Goal: Information Seeking & Learning: Learn about a topic

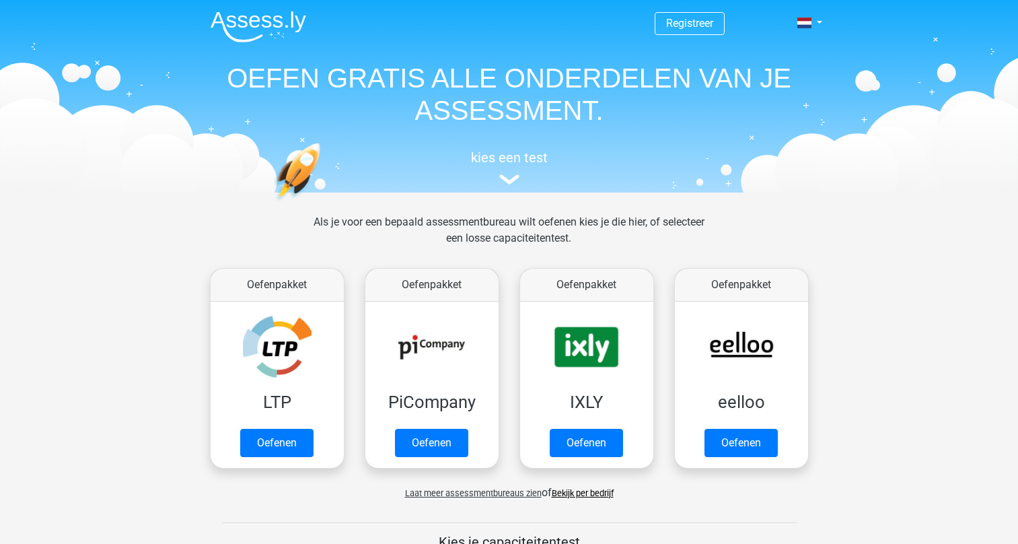
scroll to position [521, 0]
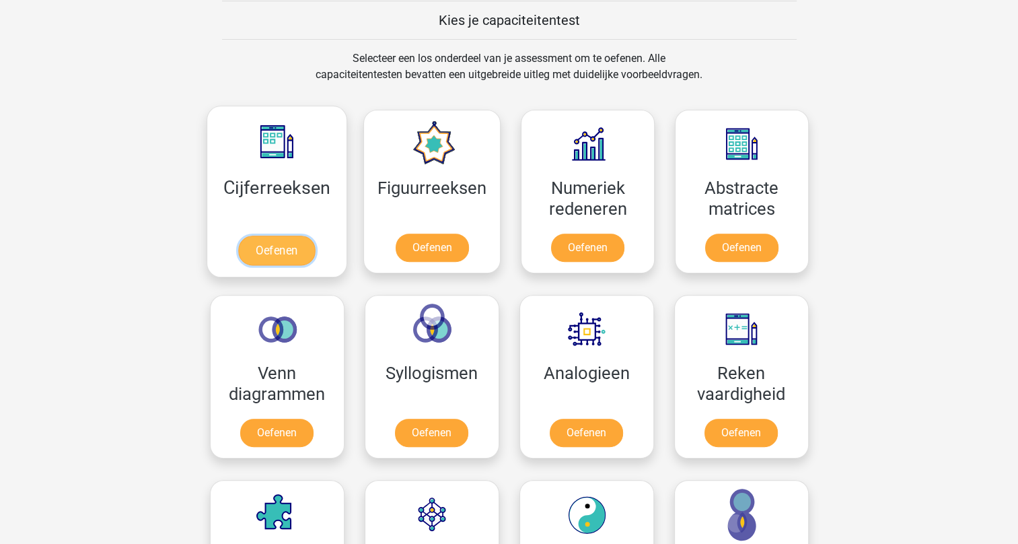
click at [280, 251] on link "Oefenen" at bounding box center [276, 250] width 77 height 30
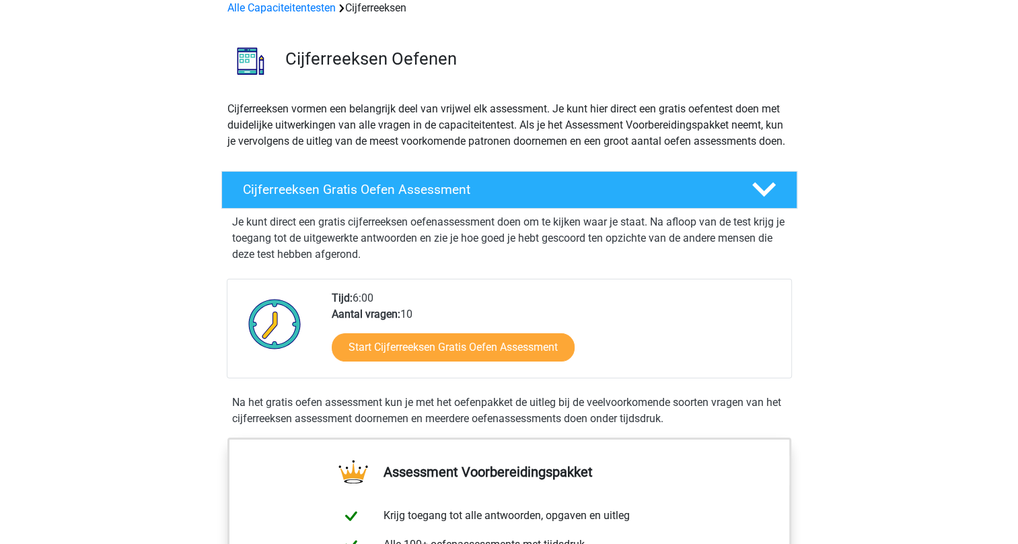
scroll to position [135, 0]
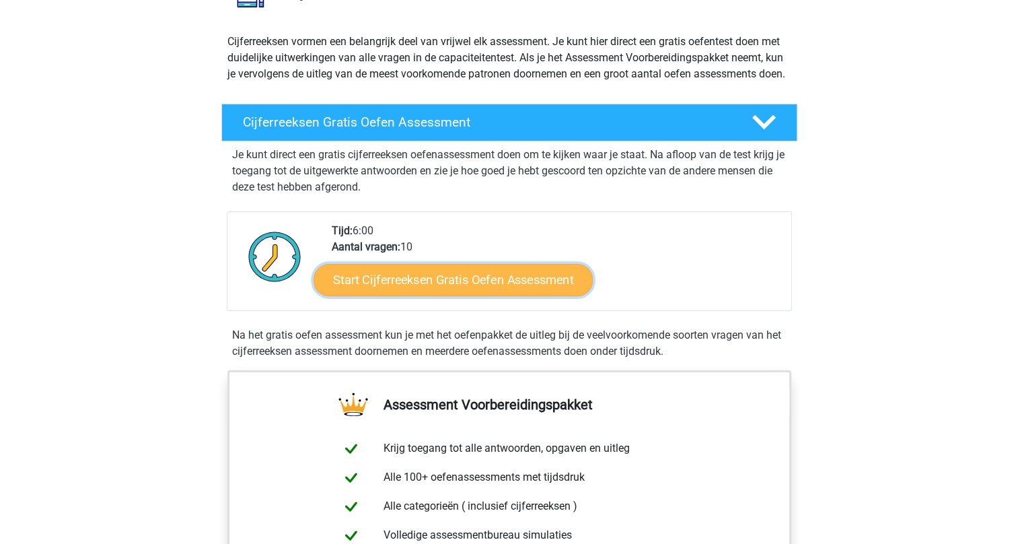
click at [414, 295] on link "Start Cijferreeksen Gratis Oefen Assessment" at bounding box center [453, 279] width 279 height 32
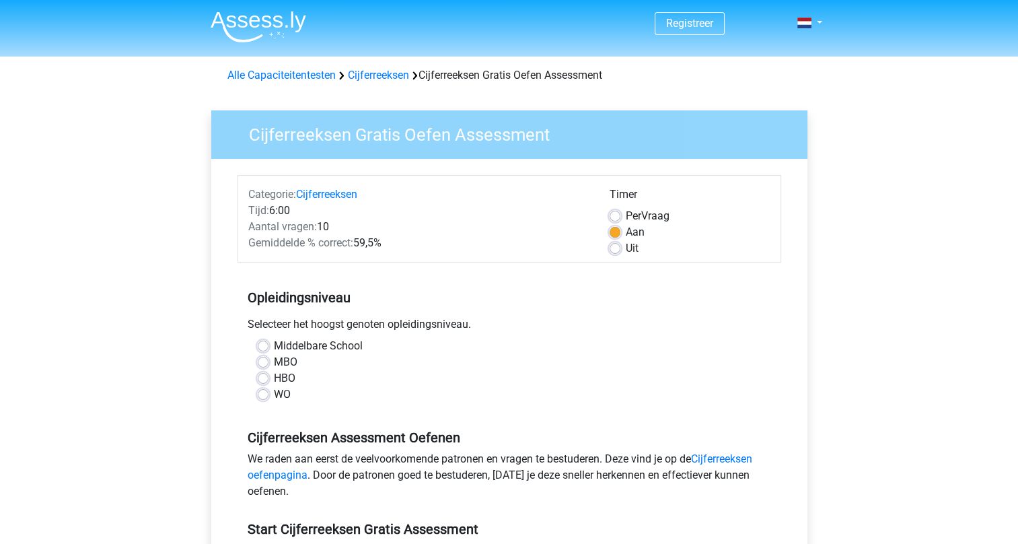
click at [274, 379] on label "HBO" at bounding box center [285, 378] width 22 height 16
click at [264, 379] on input "HBO" at bounding box center [263, 376] width 11 height 13
radio input "true"
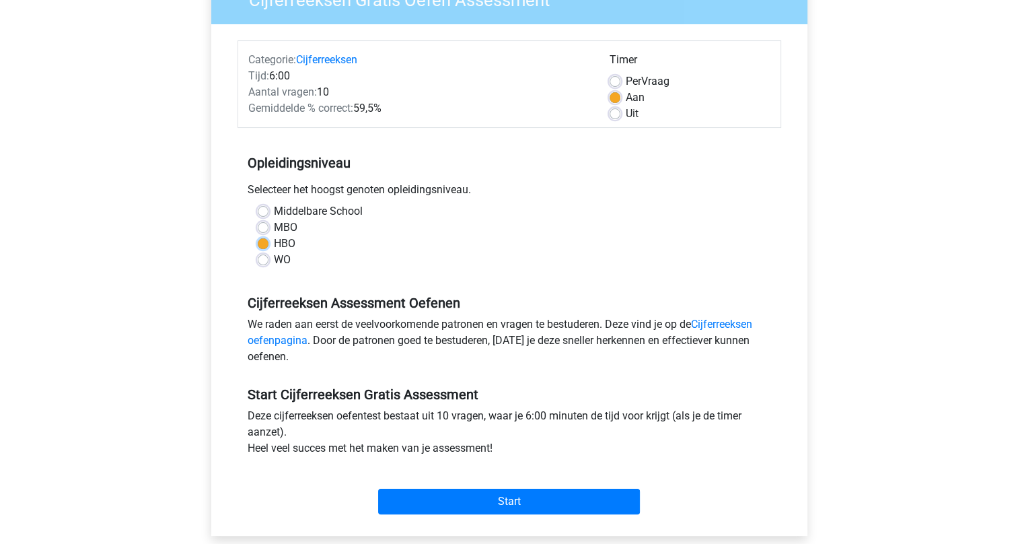
scroll to position [202, 0]
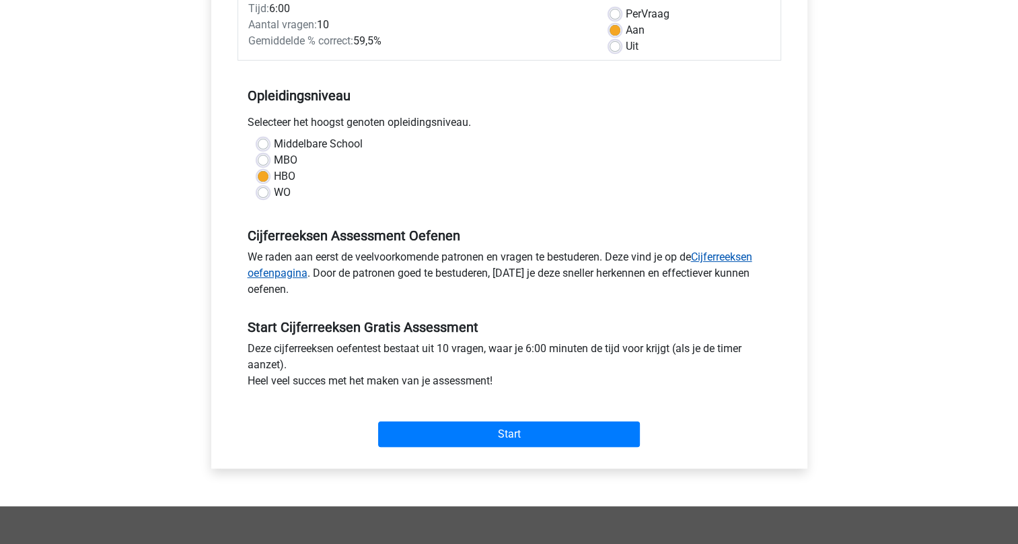
click at [725, 256] on link "Cijferreeksen oefenpagina" at bounding box center [500, 264] width 505 height 29
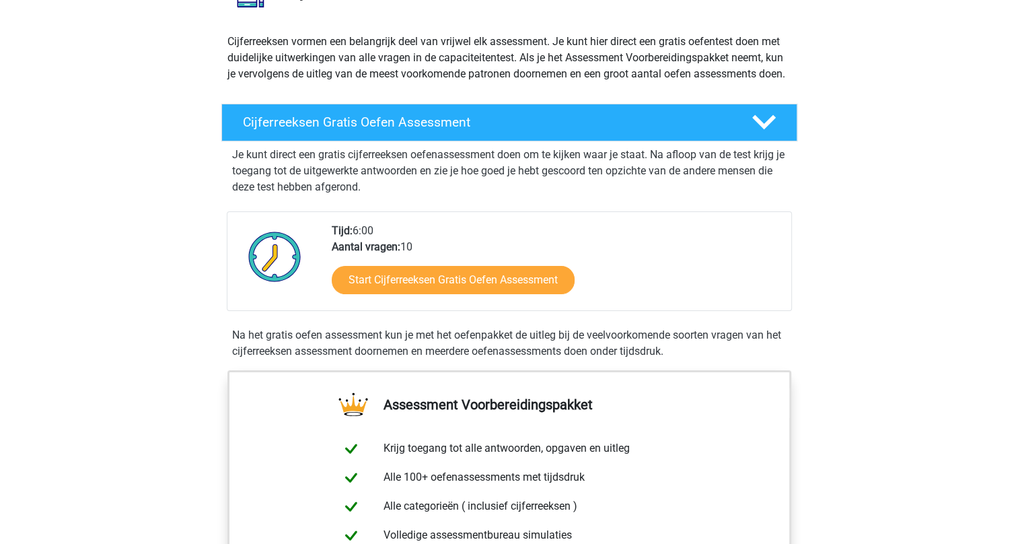
scroll to position [202, 0]
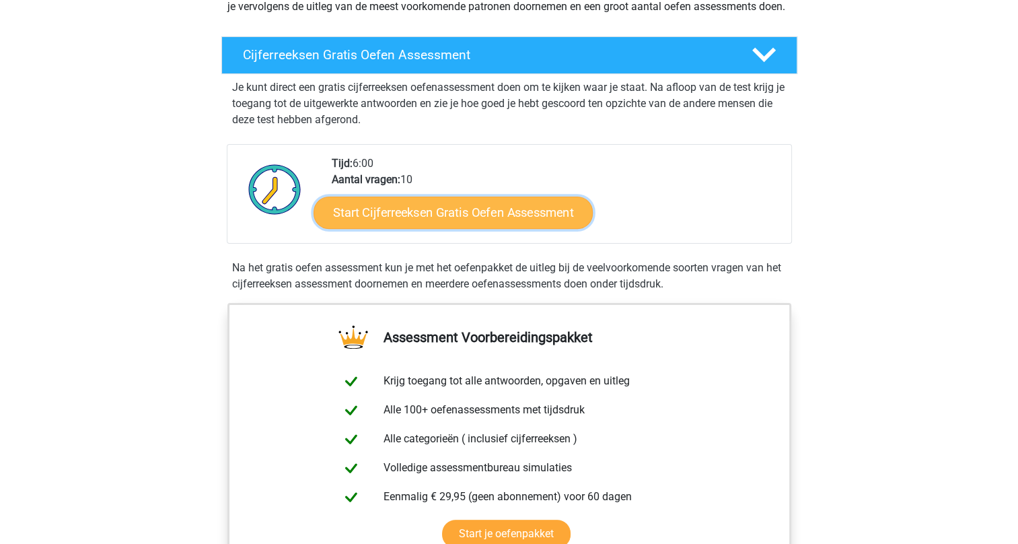
click at [416, 228] on link "Start Cijferreeksen Gratis Oefen Assessment" at bounding box center [453, 212] width 279 height 32
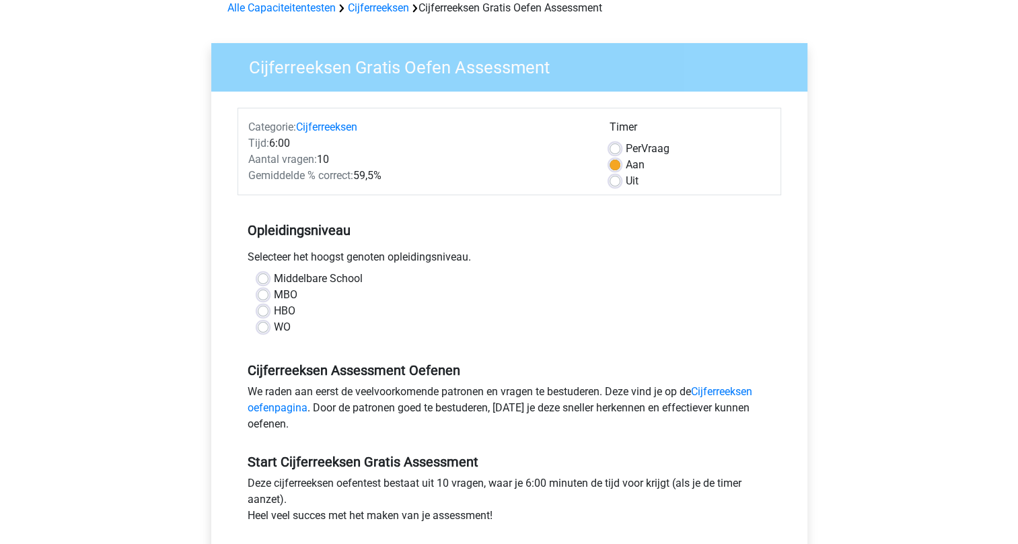
scroll to position [135, 0]
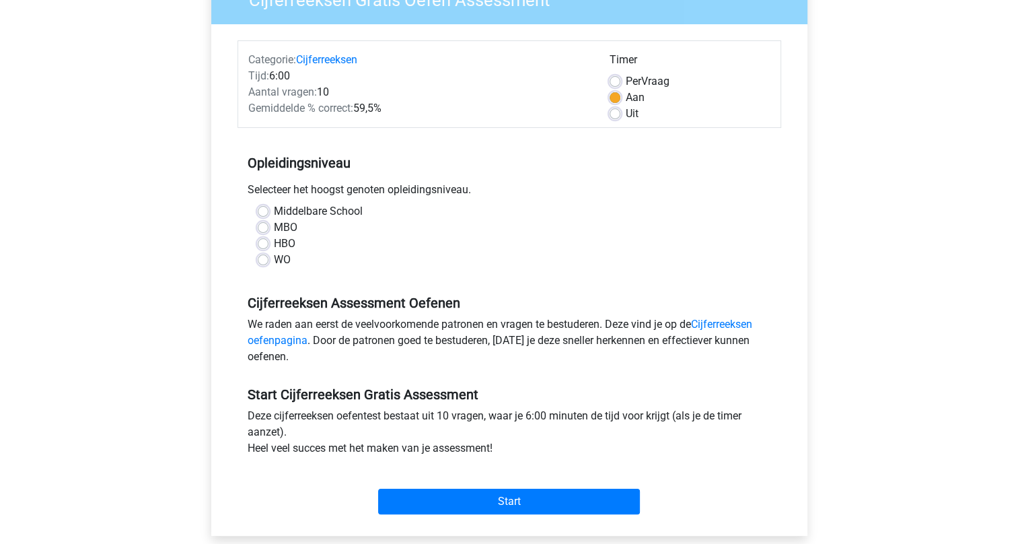
click at [274, 245] on label "HBO" at bounding box center [285, 243] width 22 height 16
click at [264, 245] on input "HBO" at bounding box center [263, 241] width 11 height 13
radio input "true"
click at [727, 325] on link "Cijferreeksen oefenpagina" at bounding box center [500, 332] width 505 height 29
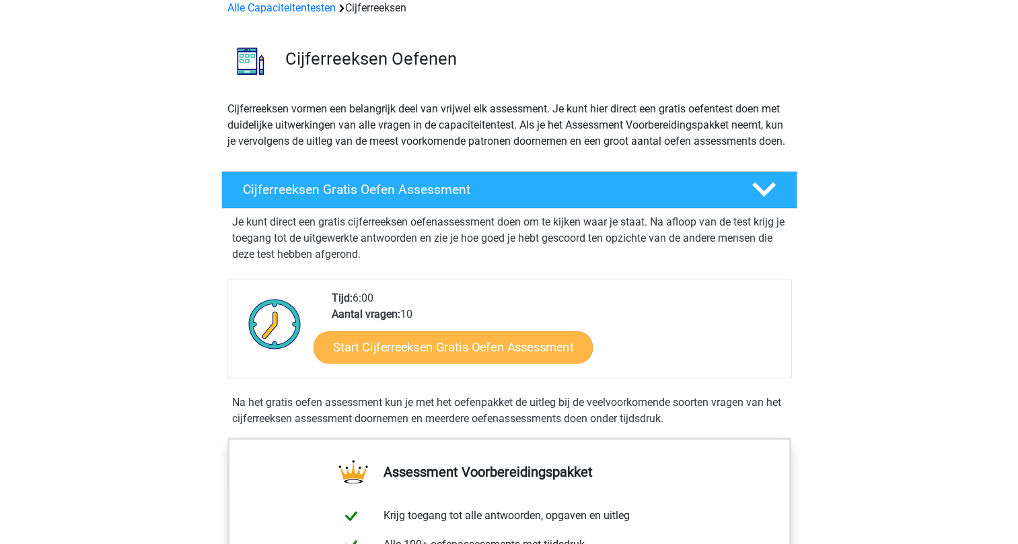
scroll to position [135, 0]
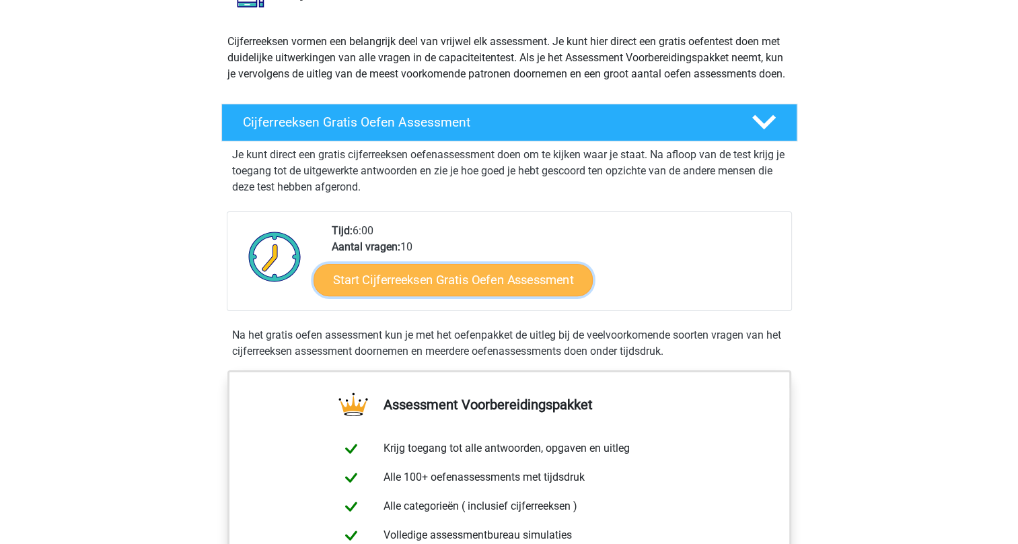
click at [447, 293] on link "Start Cijferreeksen Gratis Oefen Assessment" at bounding box center [453, 279] width 279 height 32
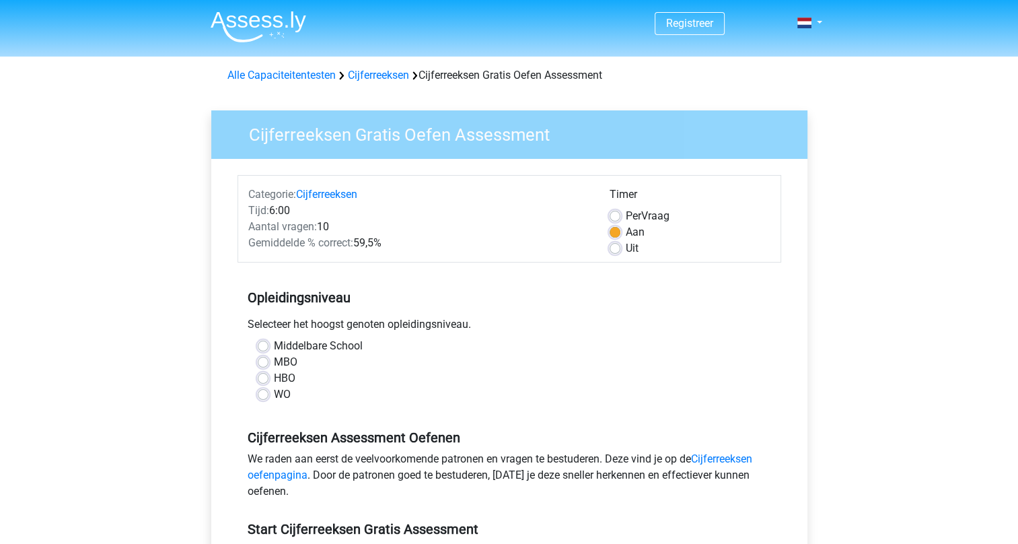
scroll to position [67, 0]
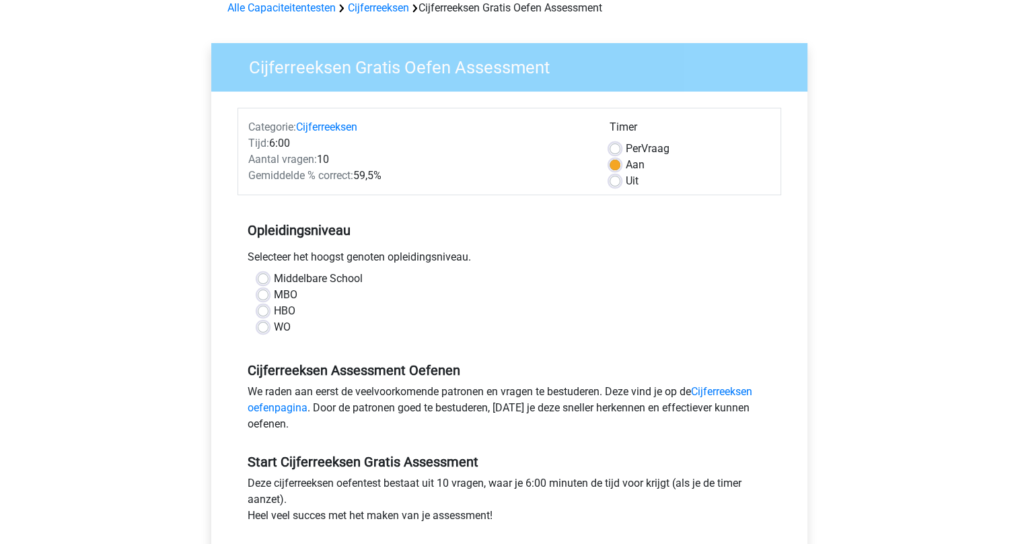
click at [274, 315] on label "HBO" at bounding box center [285, 311] width 22 height 16
click at [262, 315] on input "HBO" at bounding box center [263, 309] width 11 height 13
radio input "true"
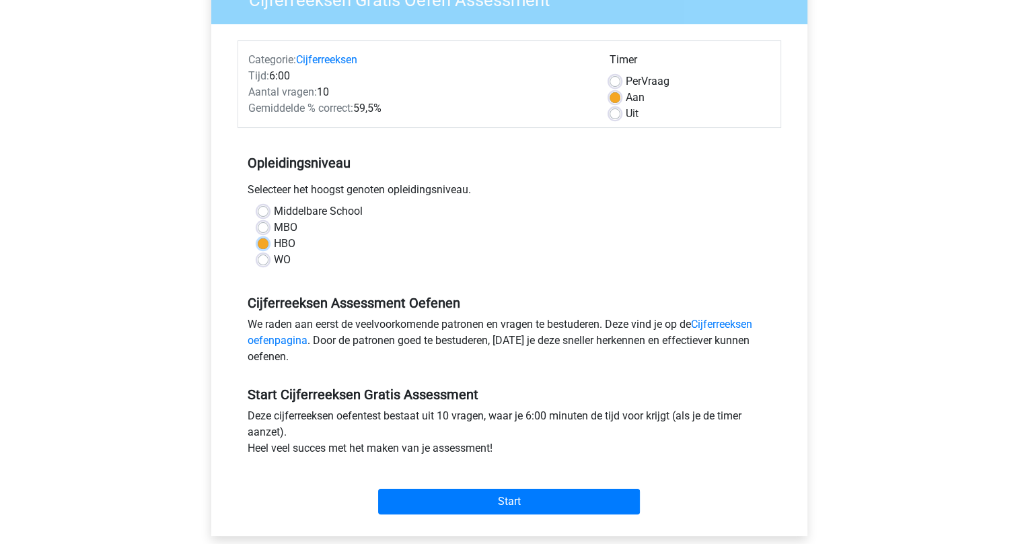
scroll to position [269, 0]
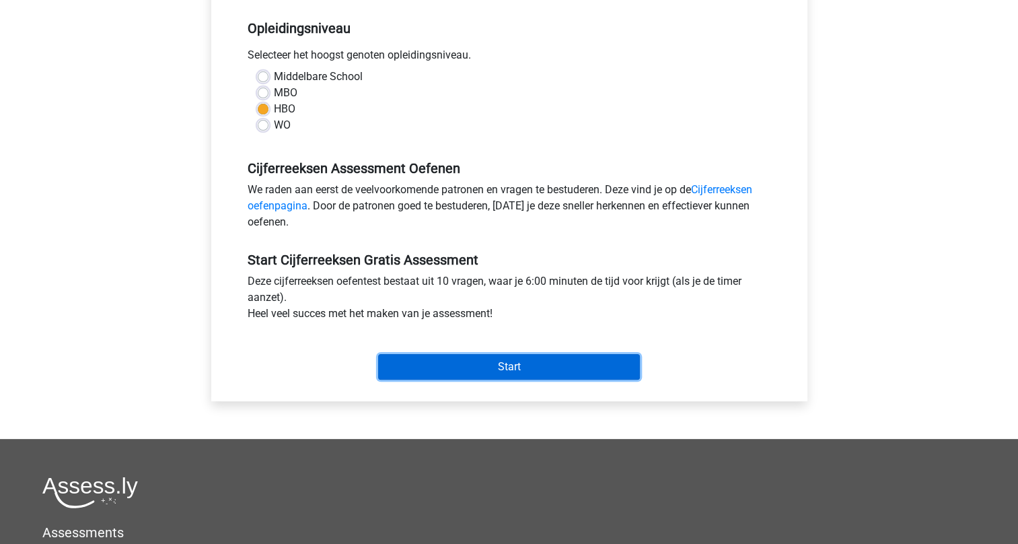
click at [507, 369] on input "Start" at bounding box center [509, 367] width 262 height 26
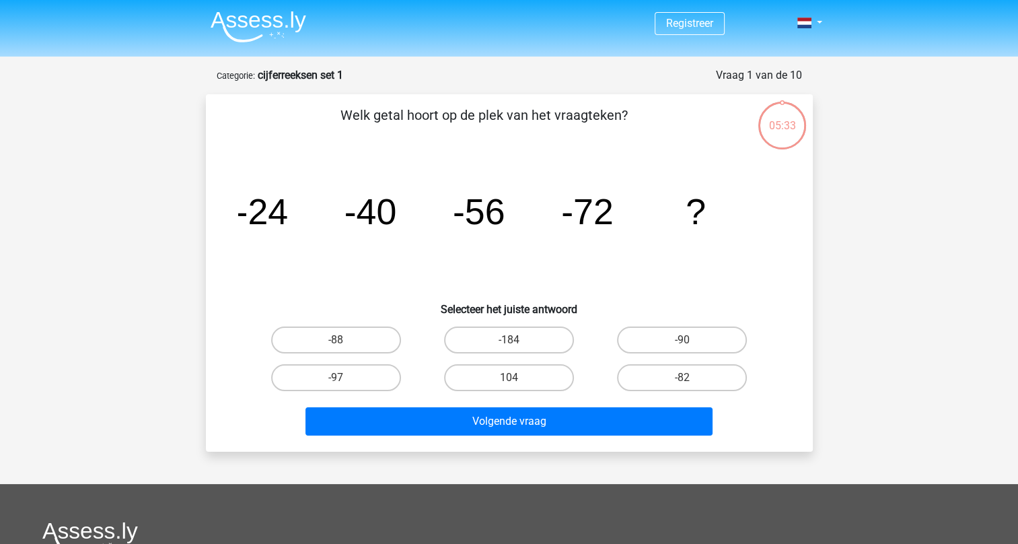
click at [336, 342] on input "-88" at bounding box center [340, 344] width 9 height 9
radio input "true"
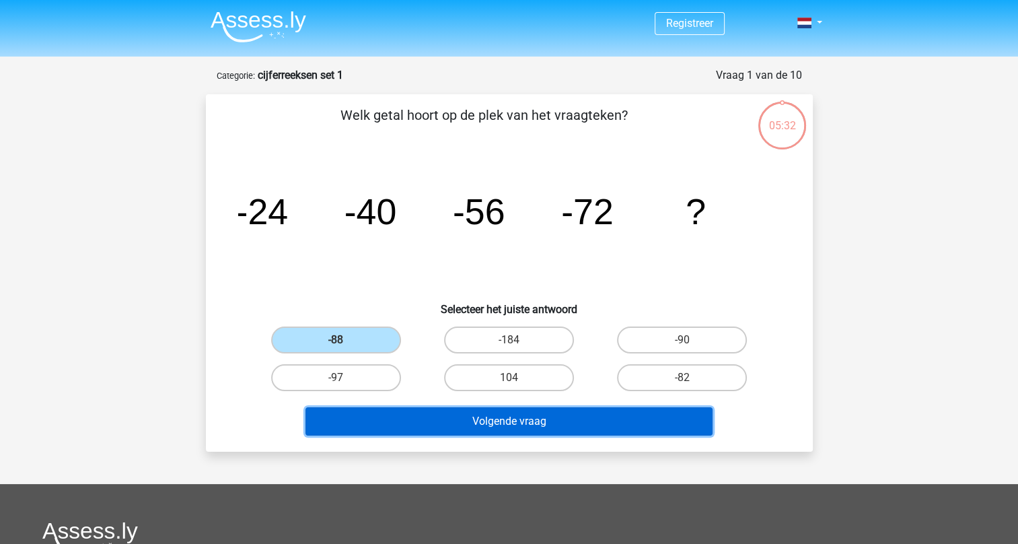
click at [502, 421] on button "Volgende vraag" at bounding box center [508, 421] width 407 height 28
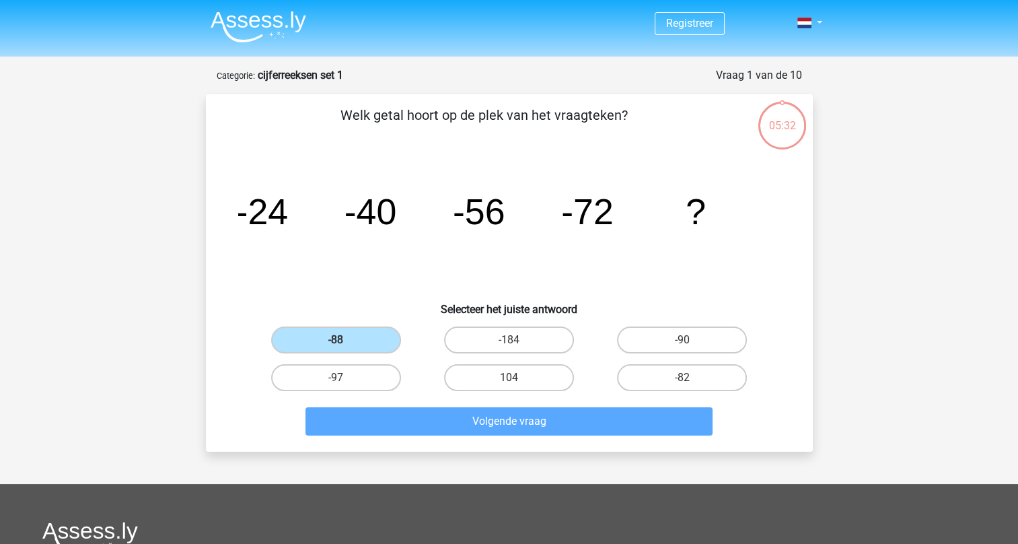
scroll to position [67, 0]
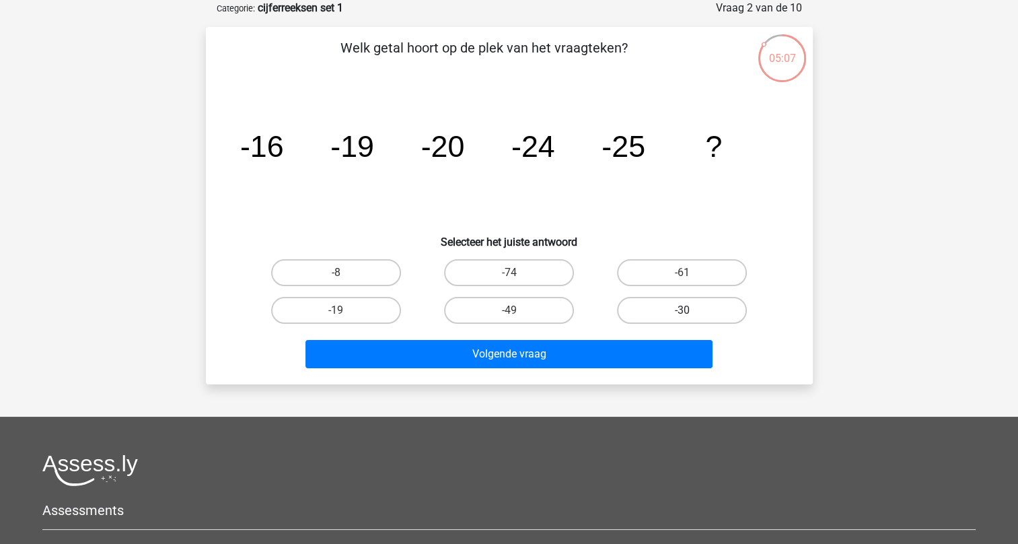
click at [669, 304] on label "-30" at bounding box center [682, 310] width 130 height 27
click at [682, 310] on input "-30" at bounding box center [686, 314] width 9 height 9
radio input "true"
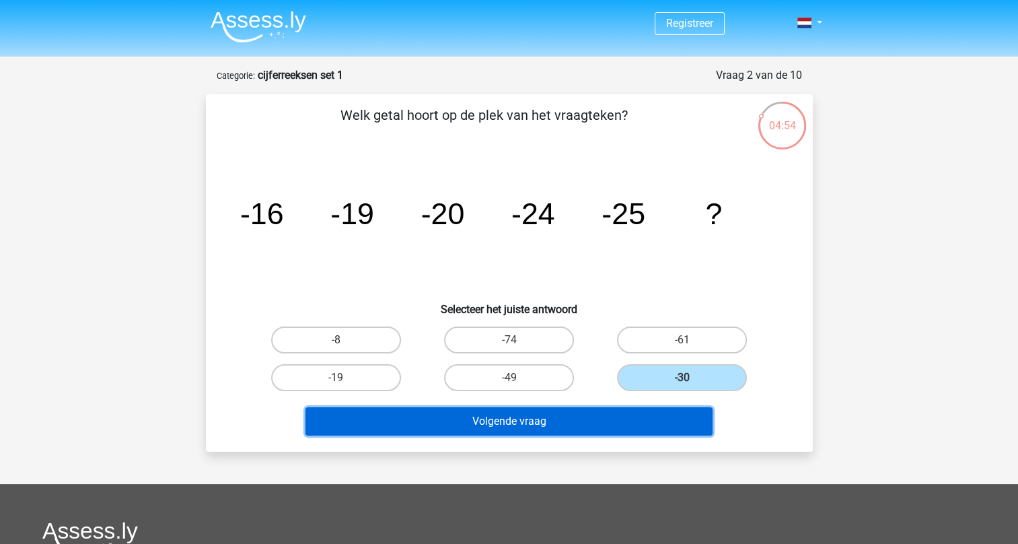
click at [504, 414] on button "Volgende vraag" at bounding box center [508, 421] width 407 height 28
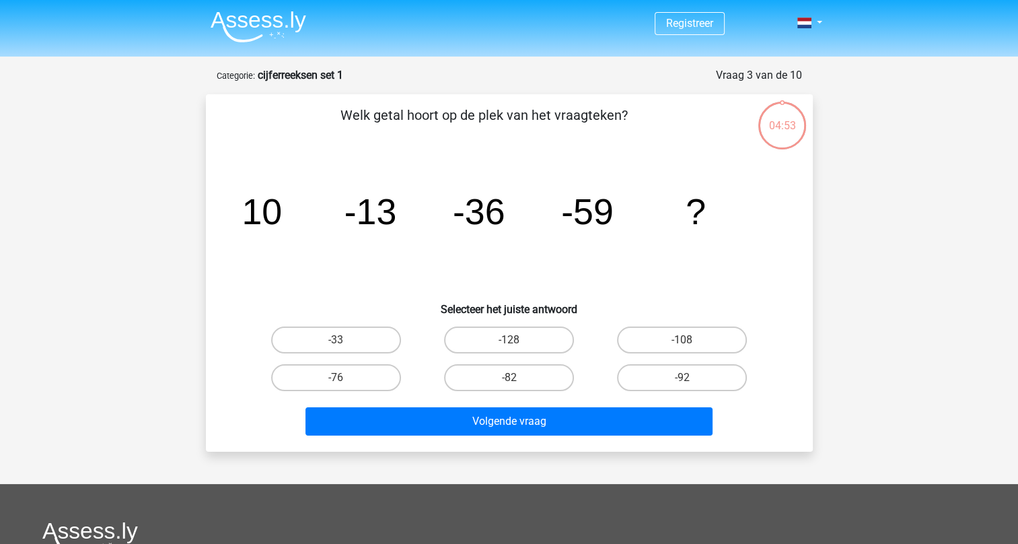
scroll to position [67, 0]
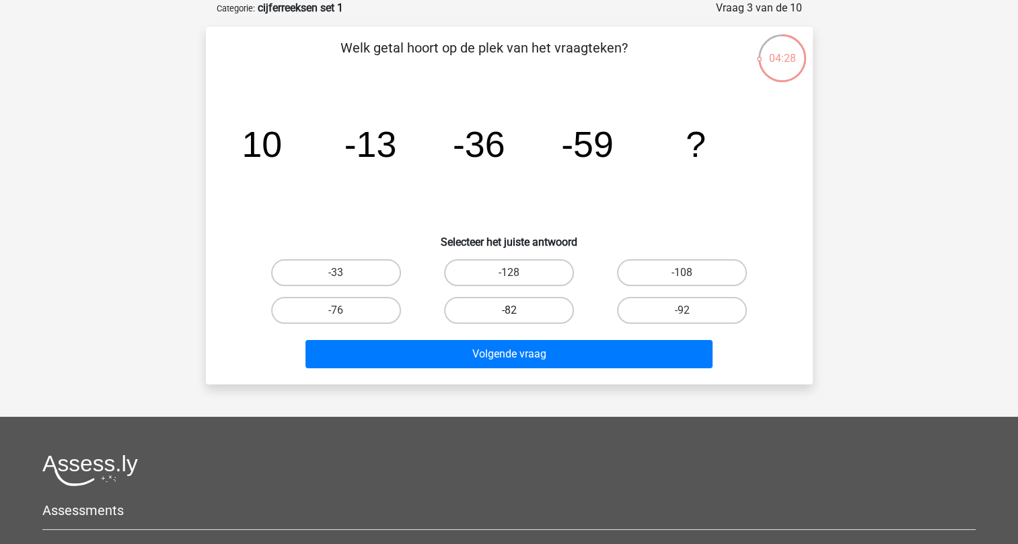
click at [506, 308] on label "-82" at bounding box center [509, 310] width 130 height 27
click at [509, 310] on input "-82" at bounding box center [513, 314] width 9 height 9
radio input "true"
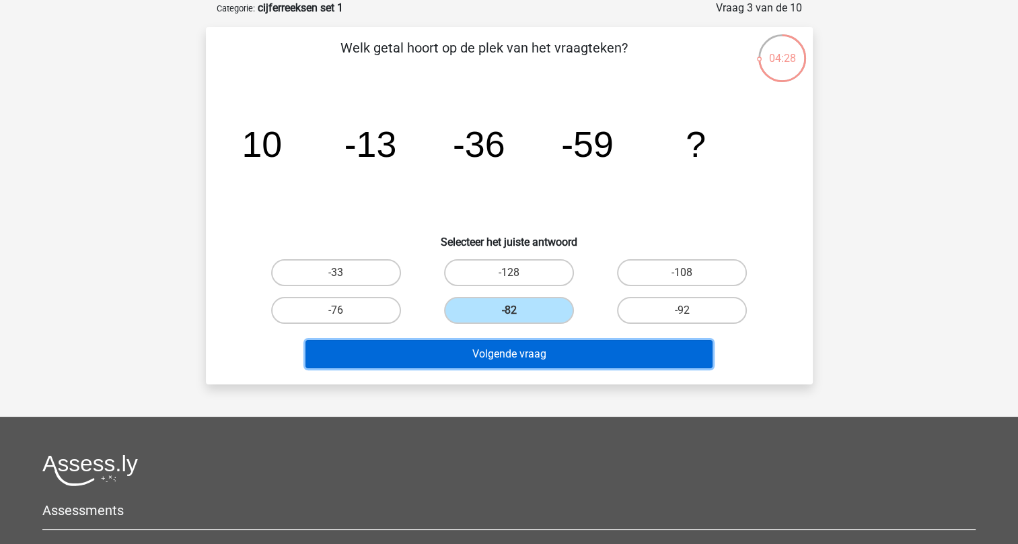
click at [505, 355] on button "Volgende vraag" at bounding box center [508, 354] width 407 height 28
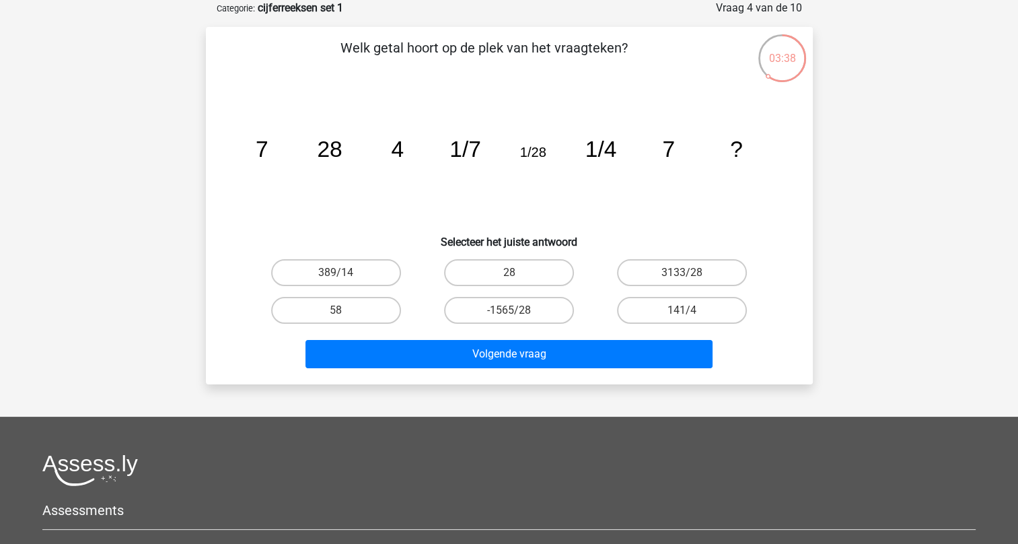
click at [509, 277] on input "28" at bounding box center [513, 277] width 9 height 9
radio input "true"
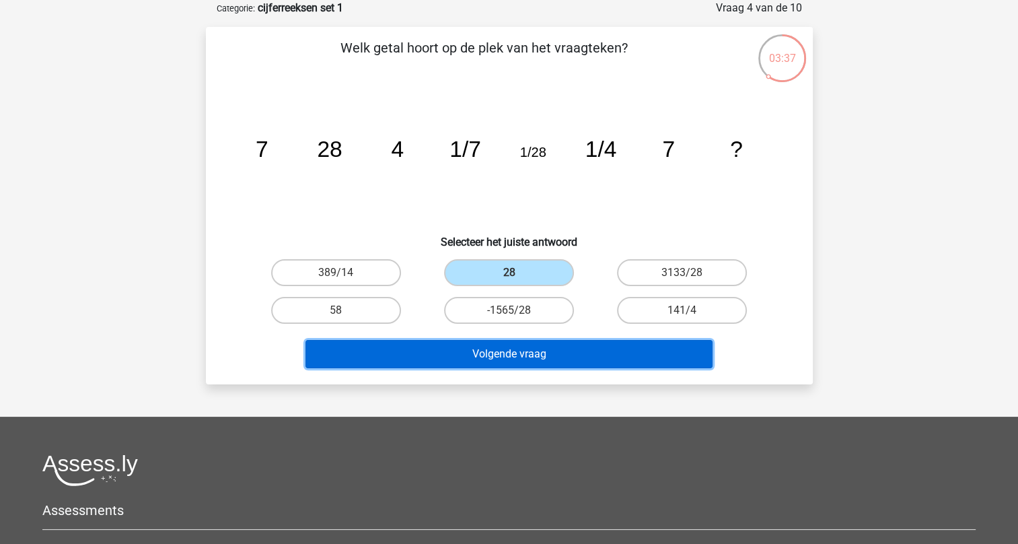
click at [520, 351] on button "Volgende vraag" at bounding box center [508, 354] width 407 height 28
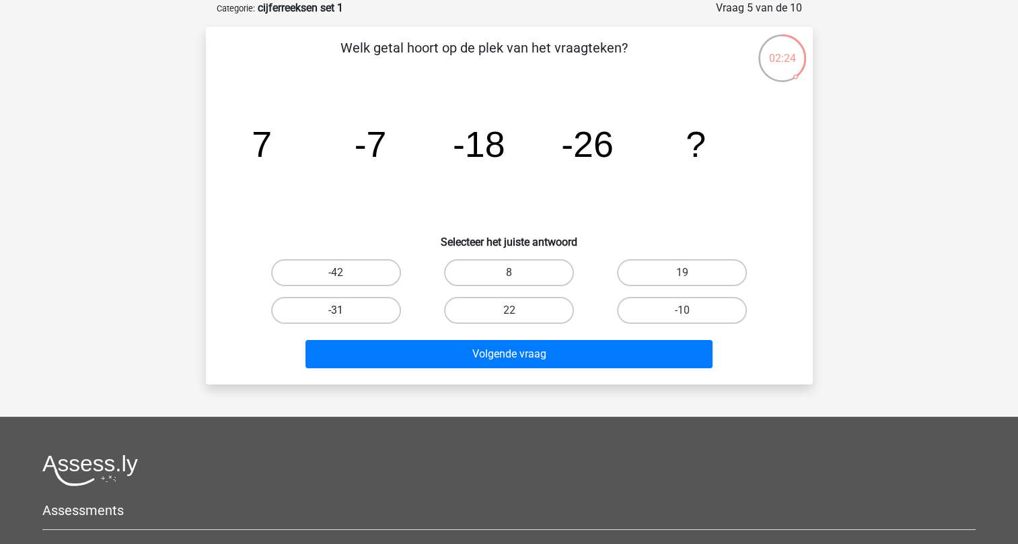
click at [346, 308] on label "-31" at bounding box center [336, 310] width 130 height 27
click at [344, 310] on input "-31" at bounding box center [340, 314] width 9 height 9
radio input "true"
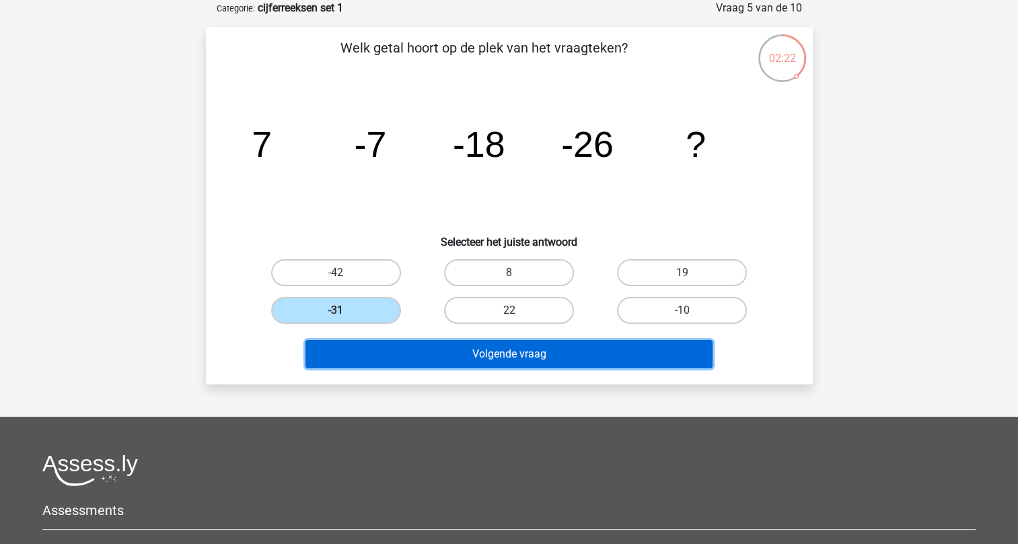
click at [495, 355] on button "Volgende vraag" at bounding box center [508, 354] width 407 height 28
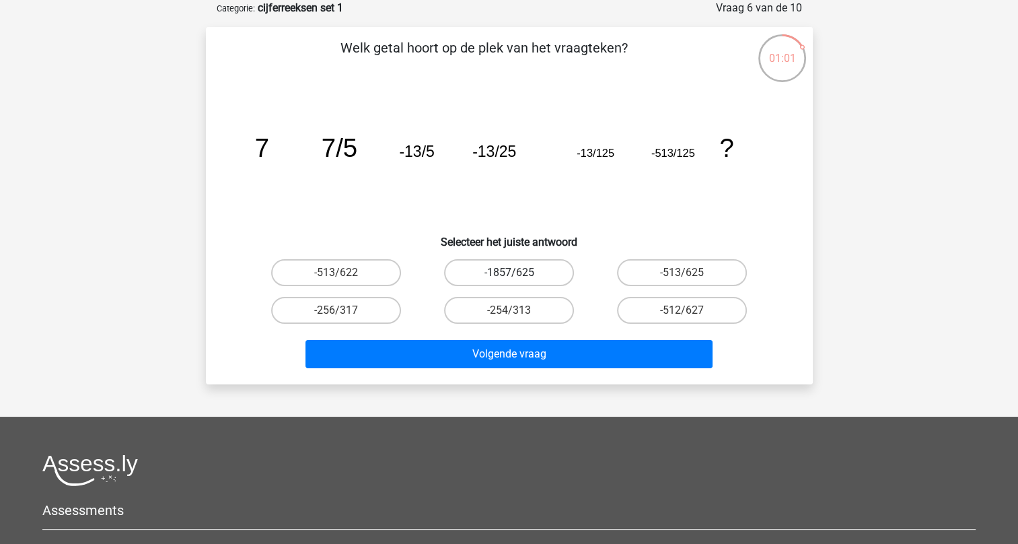
click at [522, 272] on label "-1857/625" at bounding box center [509, 272] width 130 height 27
click at [517, 273] on input "-1857/625" at bounding box center [513, 277] width 9 height 9
radio input "true"
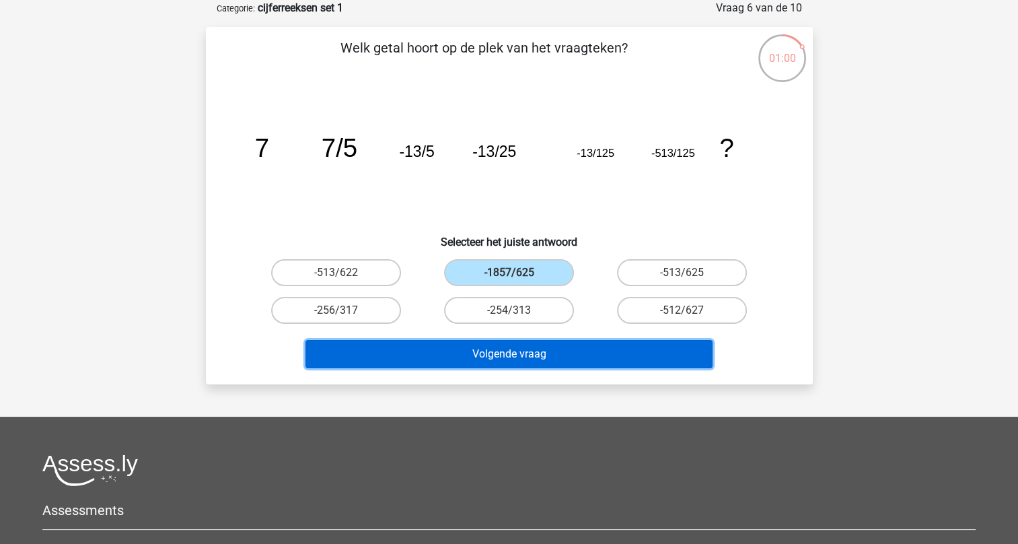
click at [516, 366] on button "Volgende vraag" at bounding box center [508, 354] width 407 height 28
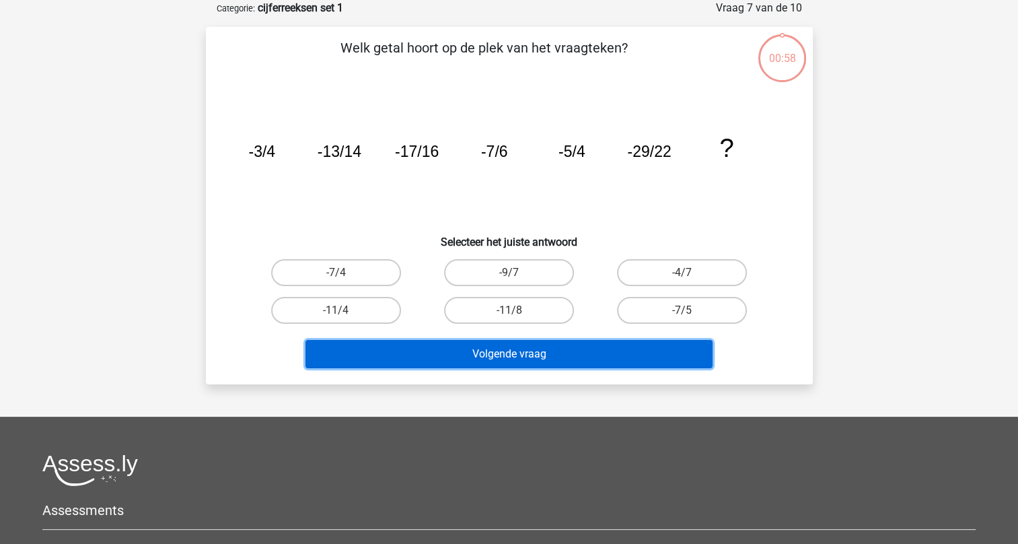
click at [515, 355] on button "Volgende vraag" at bounding box center [508, 354] width 407 height 28
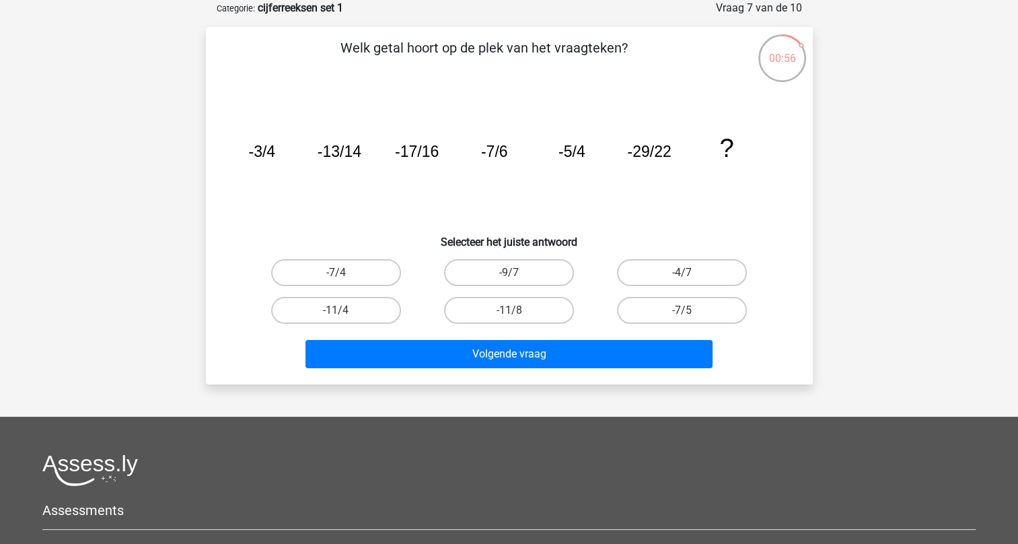
click at [371, 190] on icon "image/svg+xml -3/4 -13/14 -17/16 -7/6 -5/4 -29/22 ?" at bounding box center [509, 157] width 542 height 136
click at [369, 155] on icon "image/svg+xml -3/4 -13/14 -17/16 -7/6 -5/4 -29/22 ?" at bounding box center [509, 157] width 542 height 136
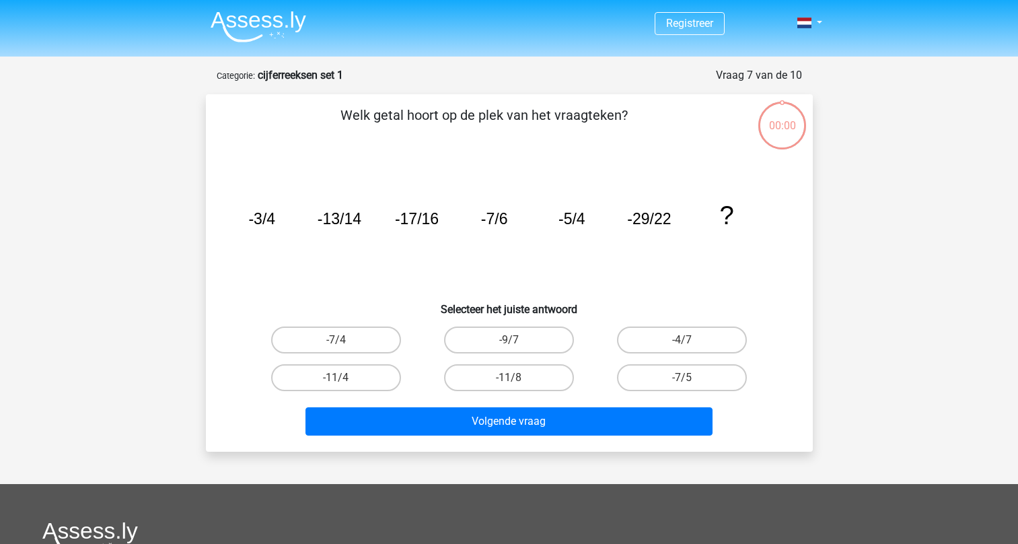
scroll to position [67, 0]
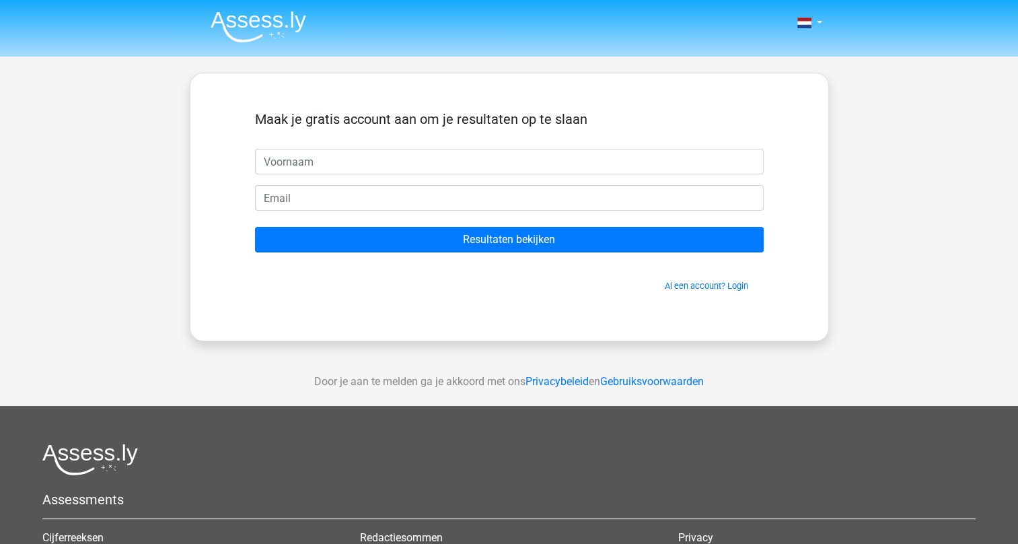
click at [320, 160] on input "text" at bounding box center [509, 162] width 509 height 26
type input "Inge"
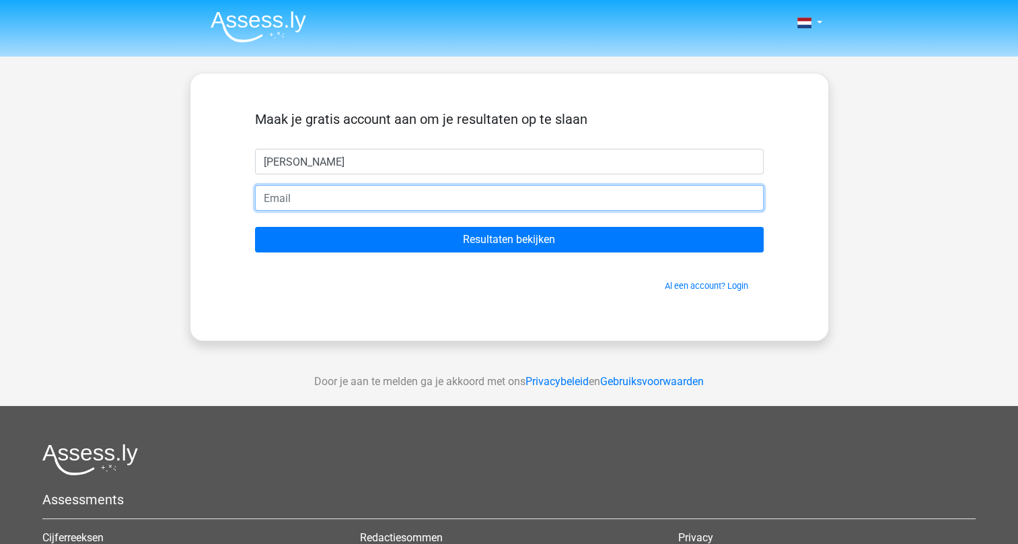
click at [314, 202] on input "email" at bounding box center [509, 198] width 509 height 26
type input "[EMAIL_ADDRESS][DOMAIN_NAME]"
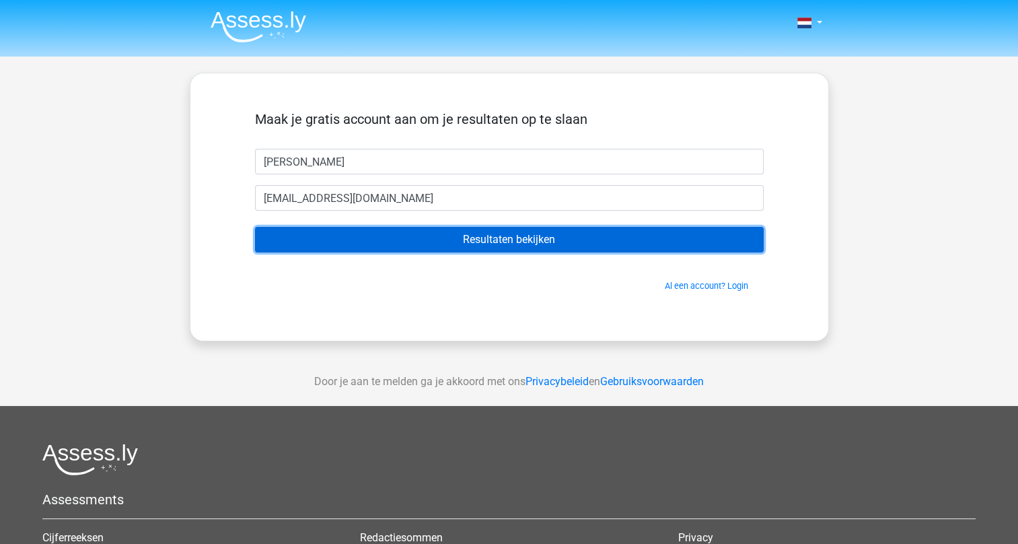
click at [439, 245] on input "Resultaten bekijken" at bounding box center [509, 240] width 509 height 26
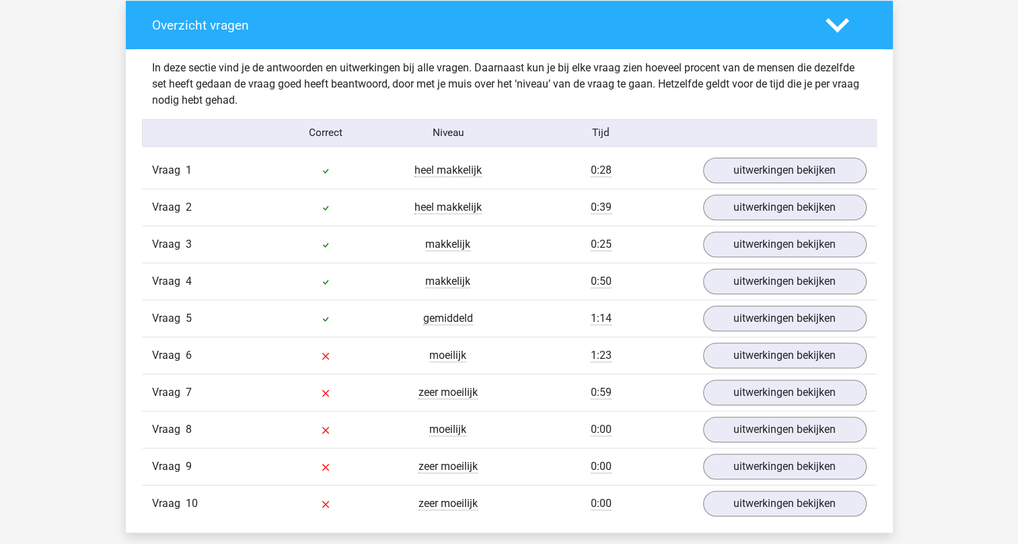
scroll to position [1077, 0]
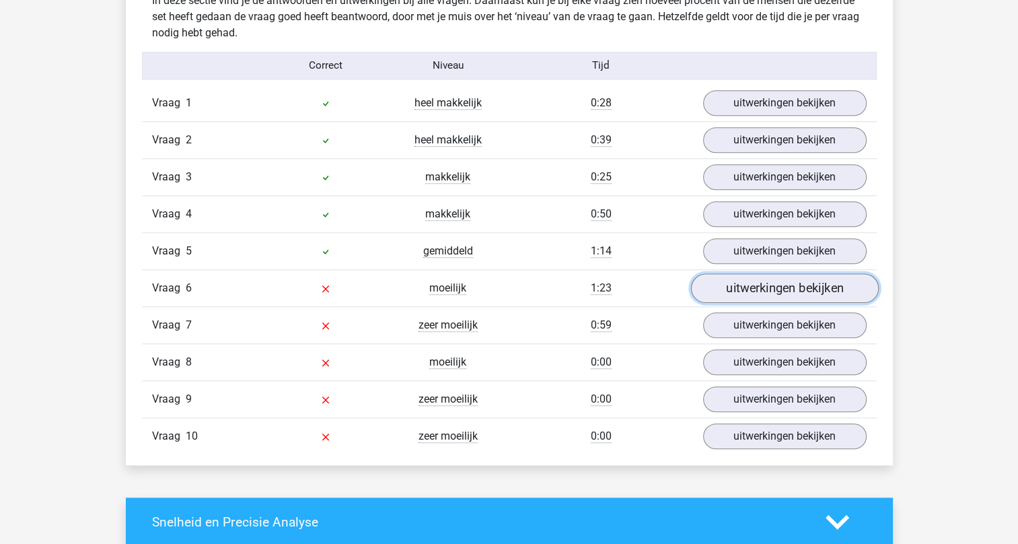
click at [784, 286] on link "uitwerkingen bekijken" at bounding box center [784, 288] width 188 height 30
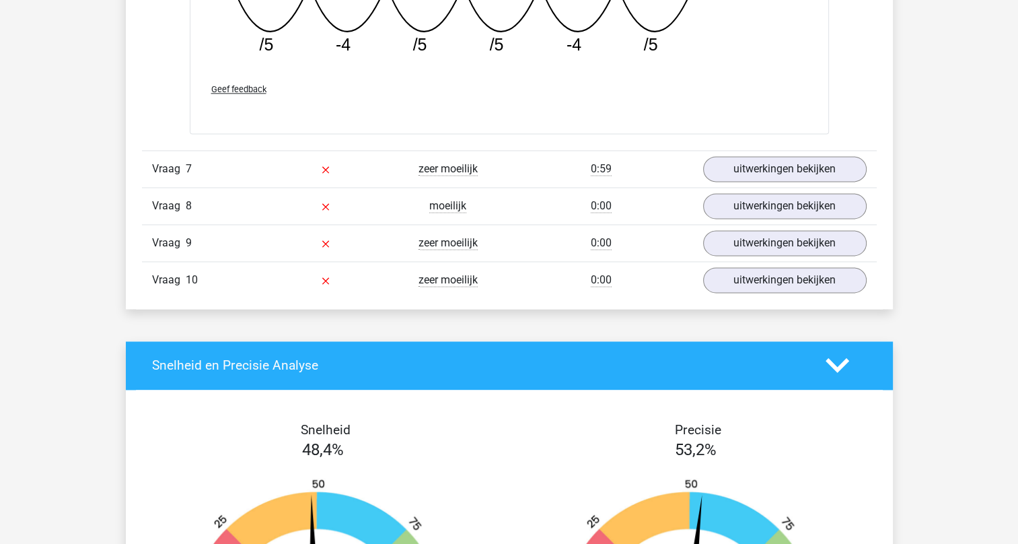
scroll to position [1686, 0]
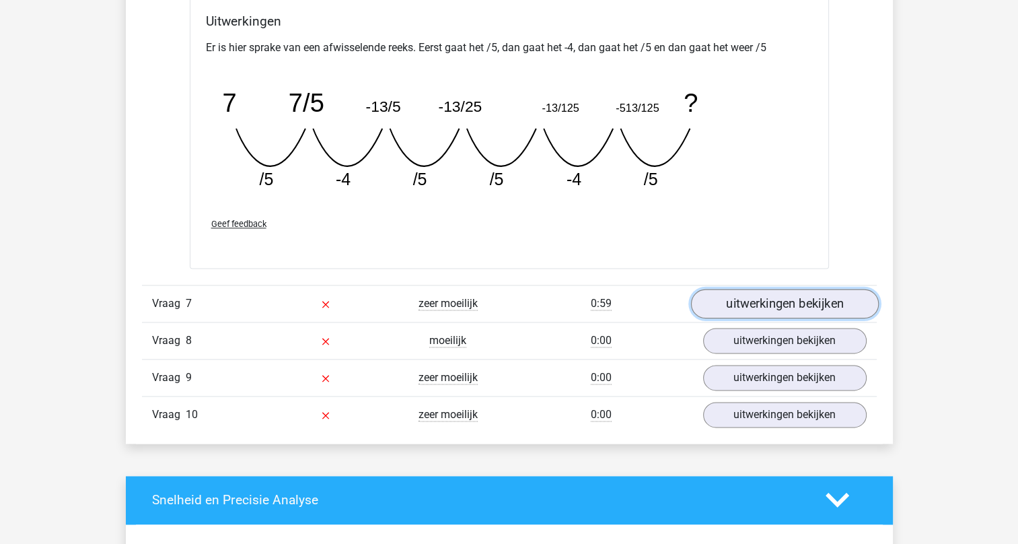
click at [764, 296] on link "uitwerkingen bekijken" at bounding box center [784, 304] width 188 height 30
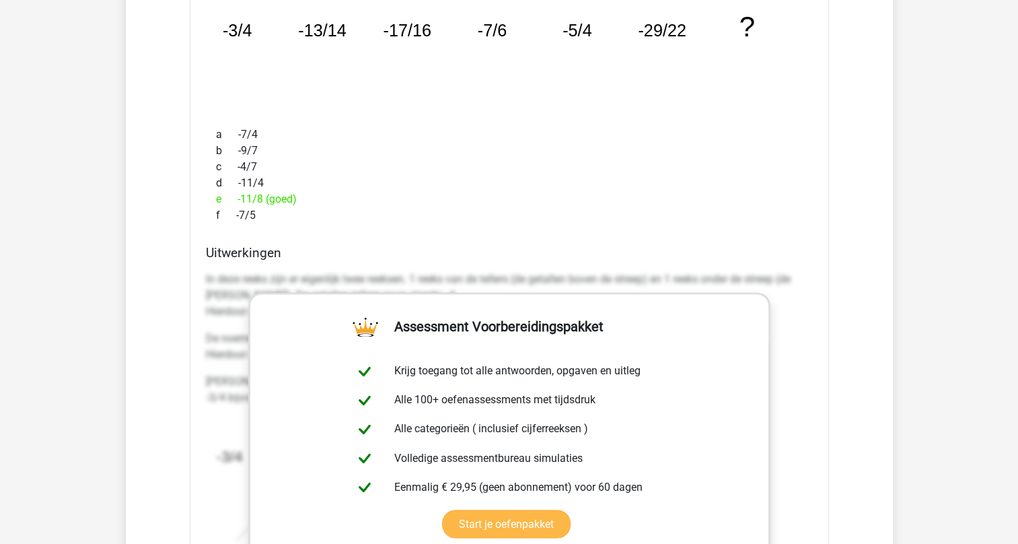
scroll to position [2157, 0]
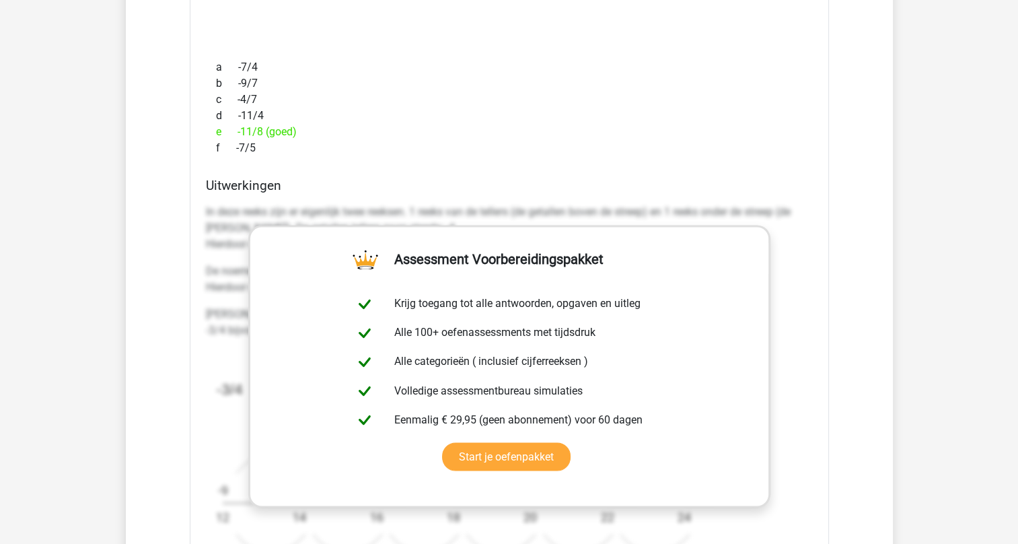
click at [420, 166] on div "Welk getal hoort op de plek van het vraagteken? image/svg+xml -3/4 -13/14 -17/1…" at bounding box center [509, 266] width 639 height 798
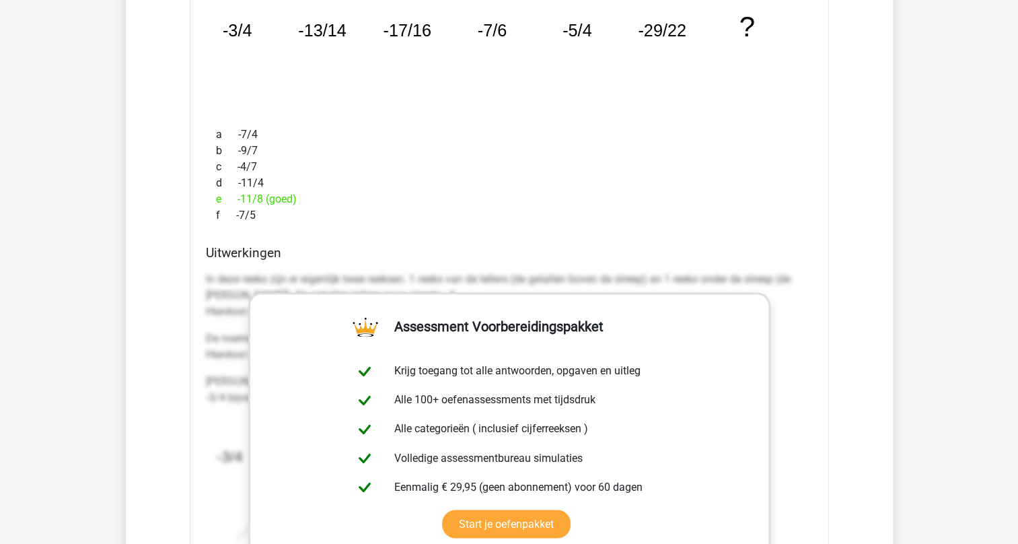
click at [343, 208] on div "f -7/5" at bounding box center [509, 215] width 607 height 16
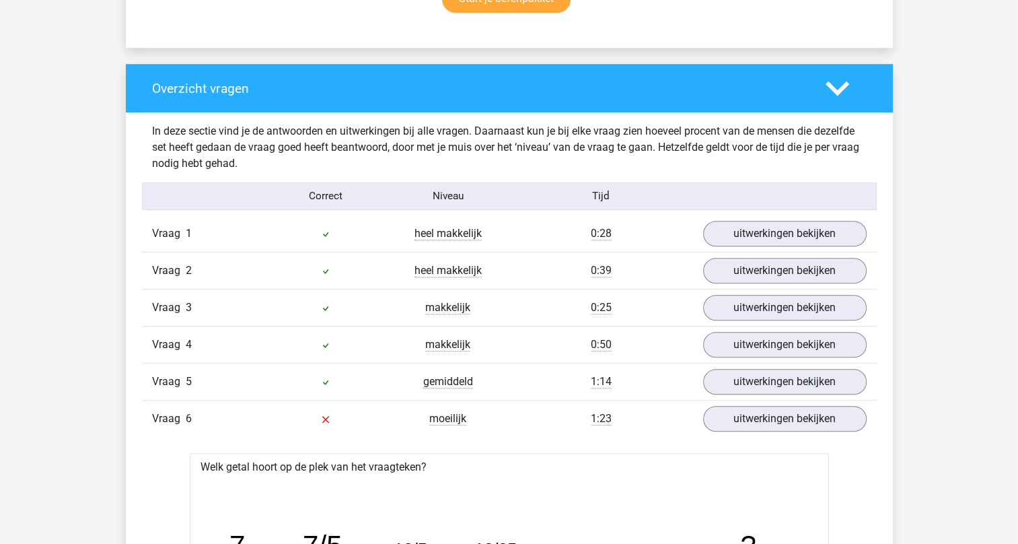
scroll to position [1013, 0]
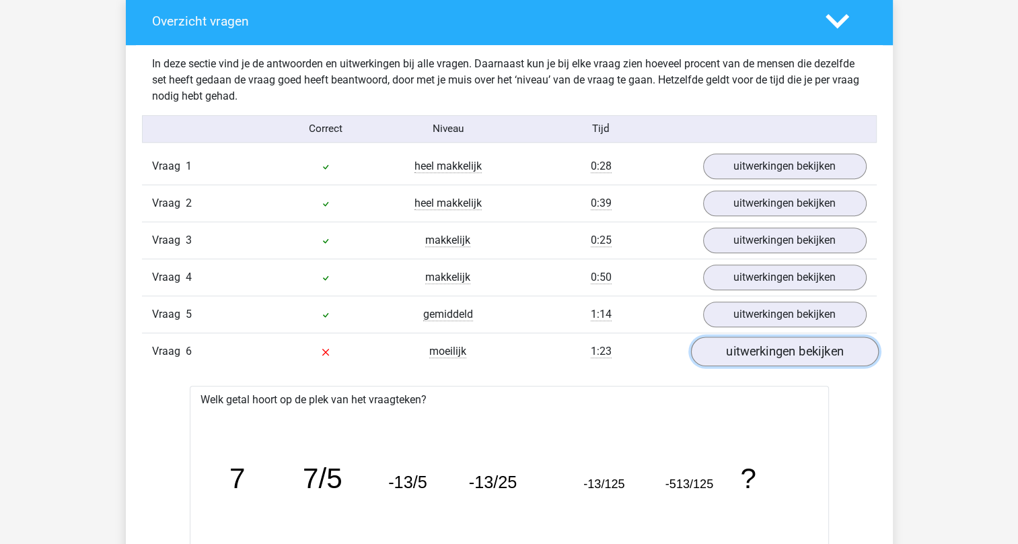
click at [737, 349] on link "uitwerkingen bekijken" at bounding box center [784, 351] width 188 height 30
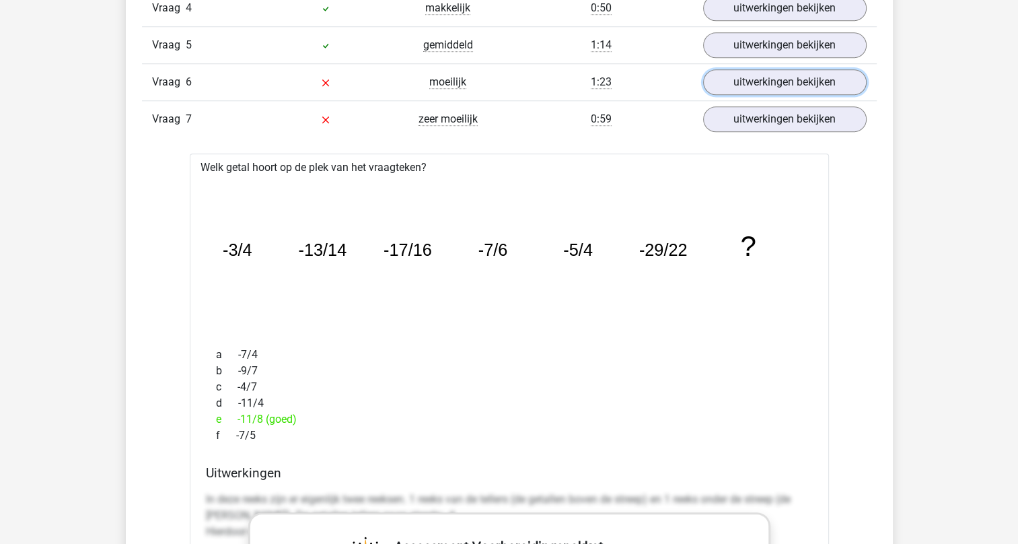
scroll to position [1081, 0]
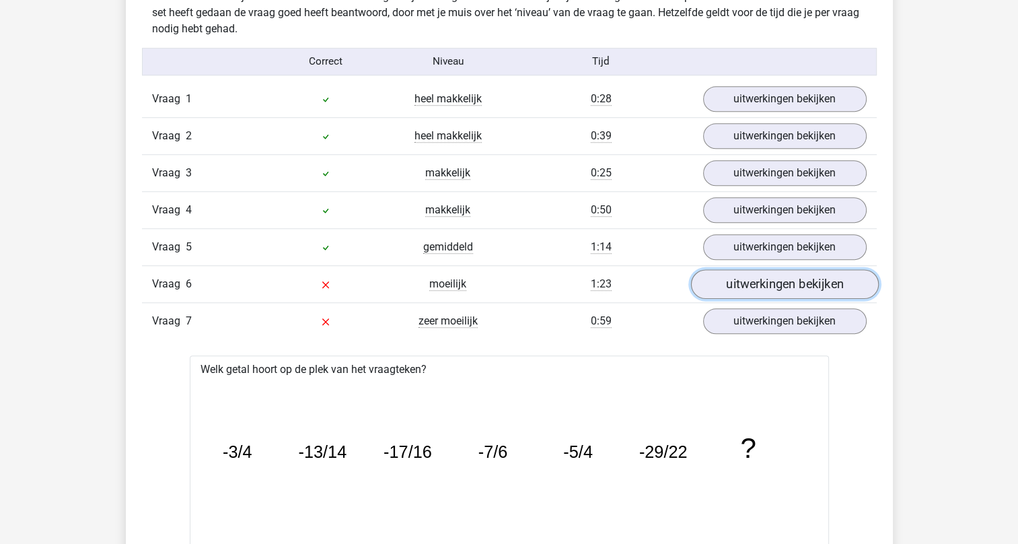
click at [752, 283] on link "uitwerkingen bekijken" at bounding box center [784, 284] width 188 height 30
